Goal: Task Accomplishment & Management: Complete application form

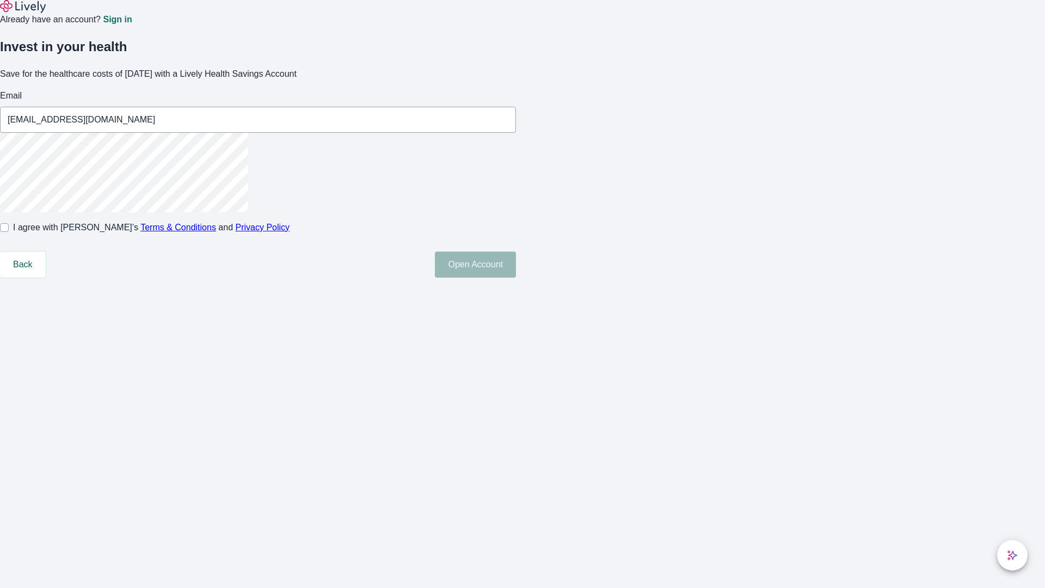
click at [9, 232] on input "I agree with Lively’s Terms & Conditions and Privacy Policy" at bounding box center [4, 227] width 9 height 9
checkbox input "true"
click at [516, 278] on button "Open Account" at bounding box center [475, 264] width 81 height 26
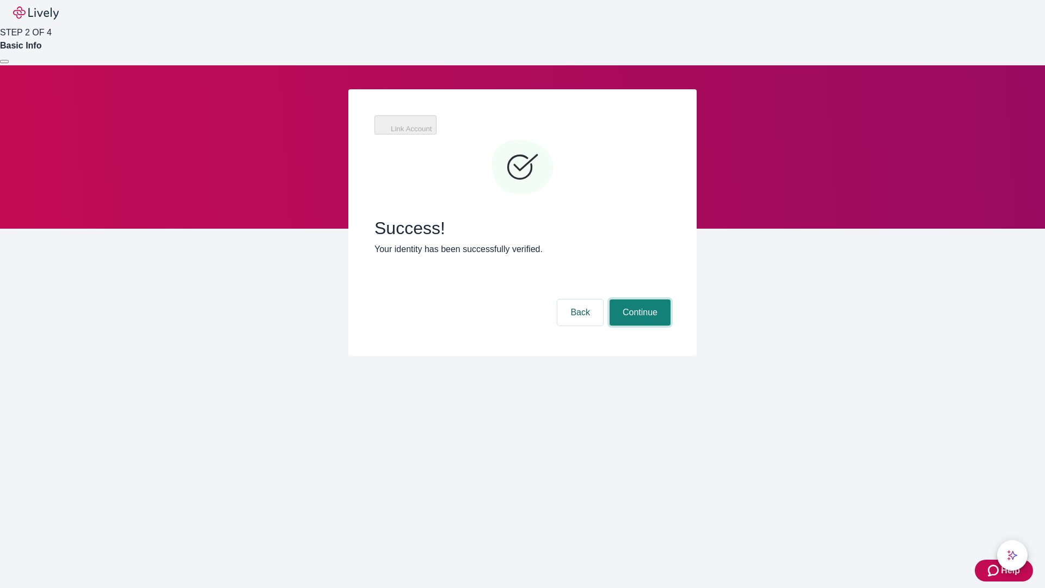
click at [638, 299] on button "Continue" at bounding box center [639, 312] width 61 height 26
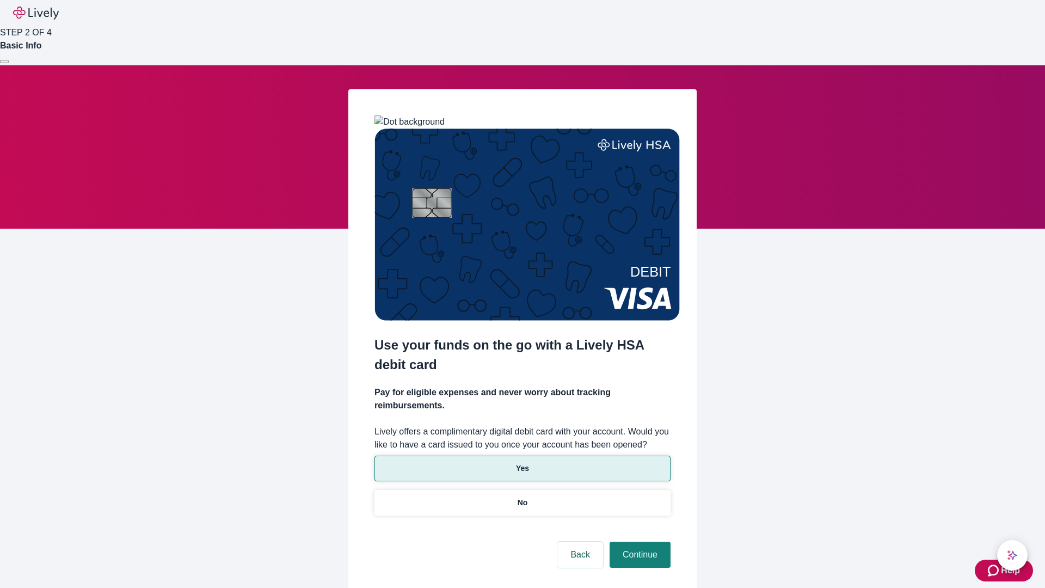
click at [522, 463] on p "Yes" at bounding box center [522, 468] width 13 height 11
click at [638, 541] on button "Continue" at bounding box center [639, 554] width 61 height 26
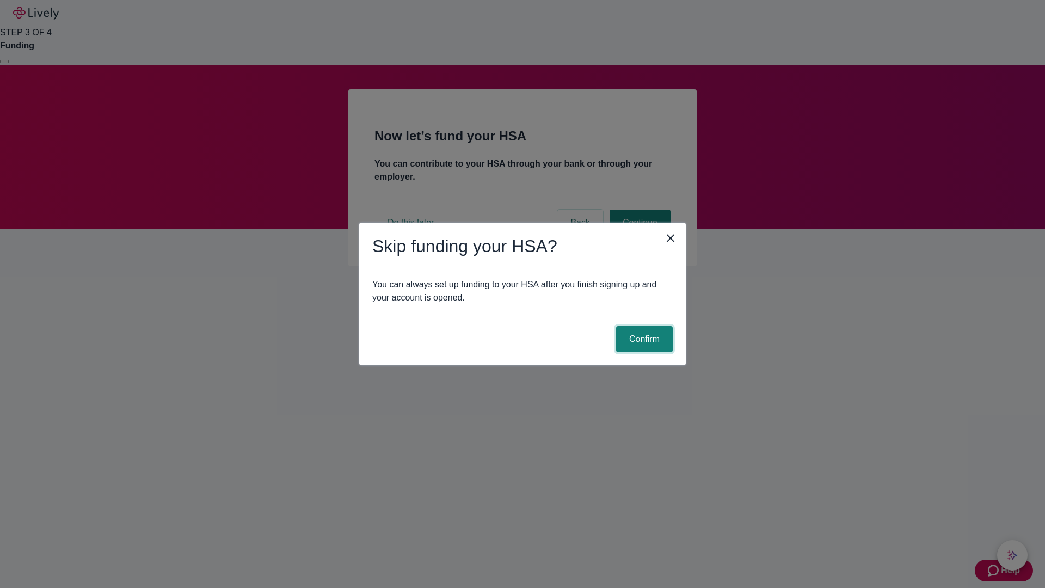
click at [643, 339] on button "Confirm" at bounding box center [644, 339] width 57 height 26
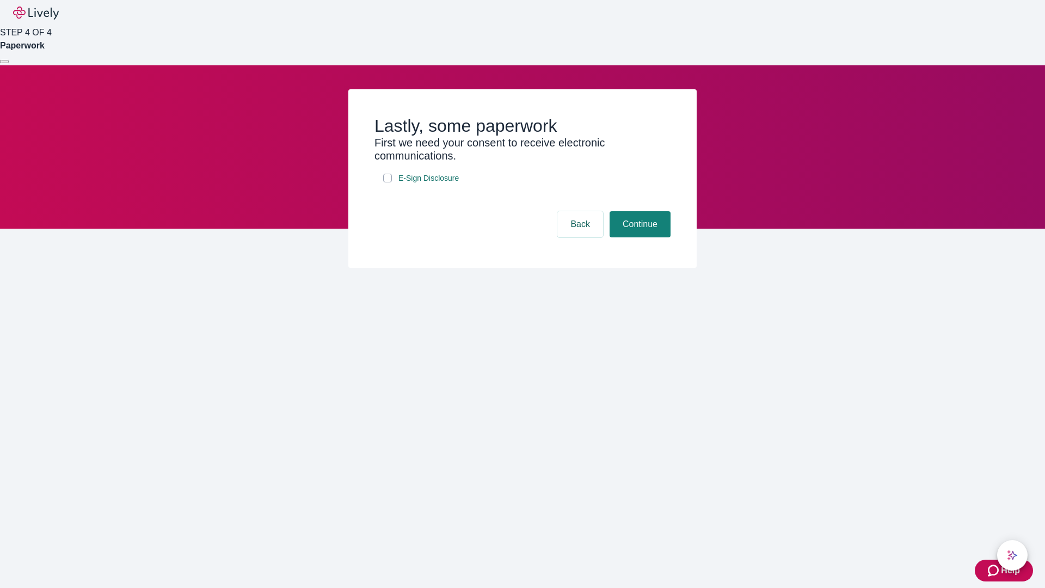
click at [387, 182] on input "E-Sign Disclosure" at bounding box center [387, 178] width 9 height 9
checkbox input "true"
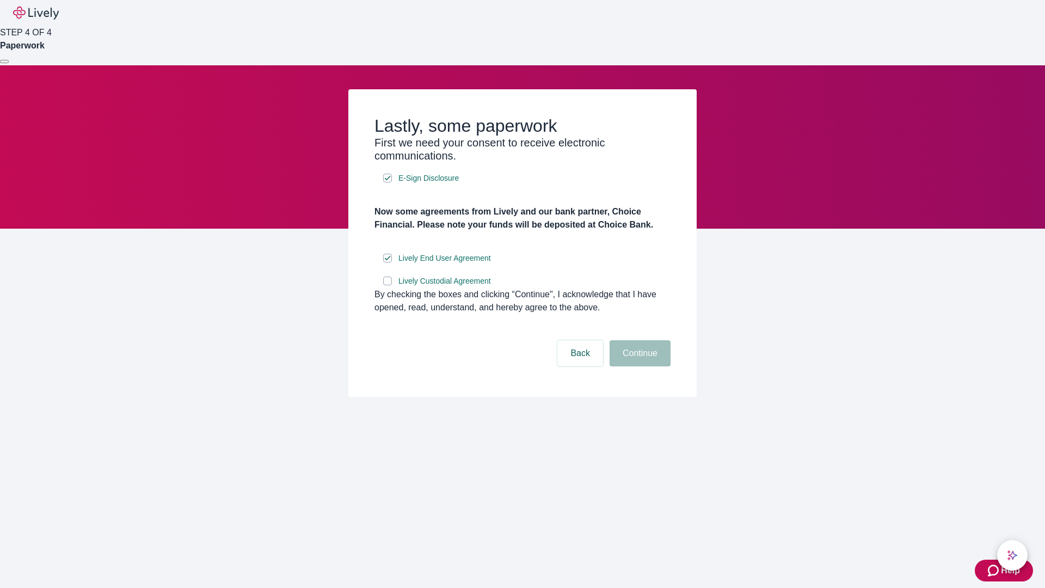
click at [387, 285] on input "Lively Custodial Agreement" at bounding box center [387, 280] width 9 height 9
checkbox input "true"
click at [638, 366] on button "Continue" at bounding box center [639, 353] width 61 height 26
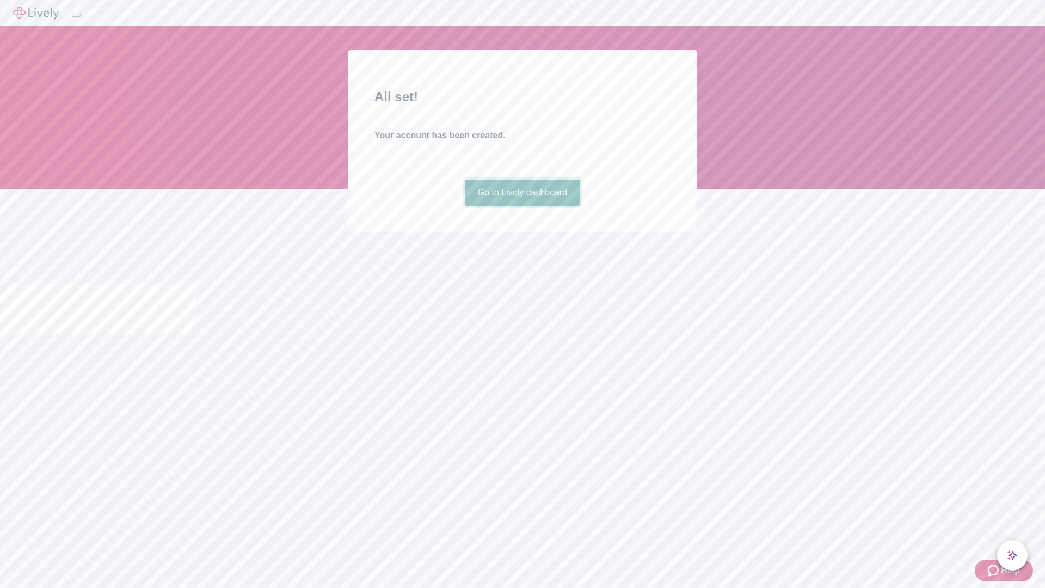
click at [522, 206] on link "Go to Lively dashboard" at bounding box center [523, 193] width 116 height 26
